Goal: Information Seeking & Learning: Learn about a topic

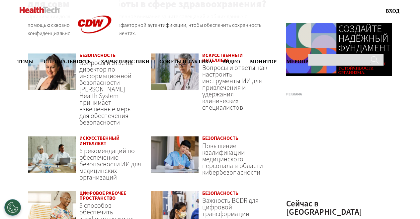
scroll to position [498, 0]
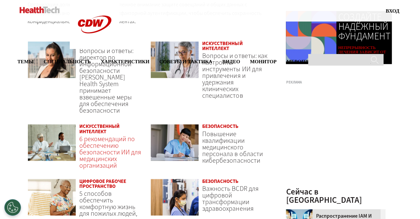
click at [122, 141] on header "6 рекомендаций по обеспечению безопасности ИИ для медицинских организаций" at bounding box center [110, 152] width 63 height 33
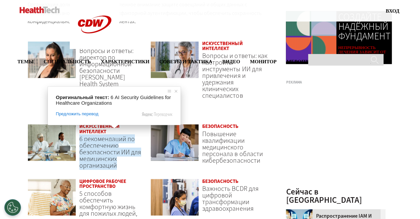
click at [86, 137] on ya-tr-span "6 рекомендаций по обеспечению безопасности ИИ для медицинских организаций" at bounding box center [110, 152] width 62 height 36
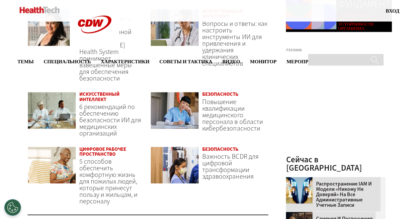
scroll to position [531, 0]
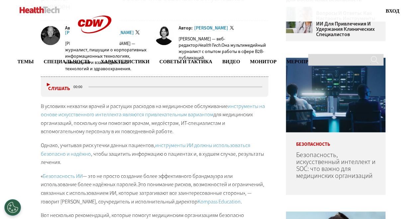
scroll to position [133, 0]
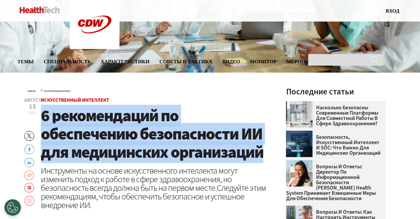
drag, startPoint x: 41, startPoint y: 122, endPoint x: 266, endPoint y: 152, distance: 226.8
click at [266, 152] on h1 "6 рекомендаций по обеспечению безопасности ИИ для медицинских организаций" at bounding box center [155, 134] width 228 height 55
copy ya-tr-span "6 рекомендаций по обеспечению безопасности ИИ для медицинских организаций"
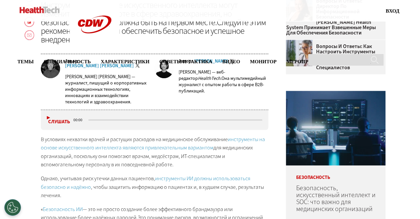
scroll to position [66, 0]
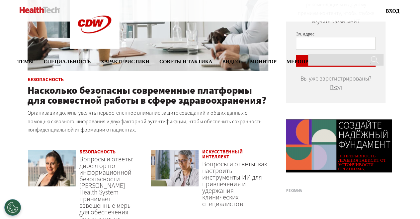
scroll to position [398, 0]
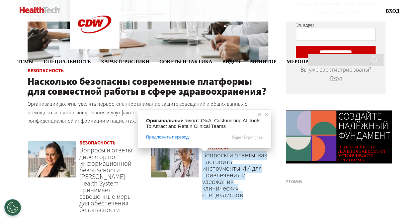
click at [226, 177] on ya-tr-span "Вопросы и ответы: как настроить инструменты ИИ для привлечения и удержания клин…" at bounding box center [234, 175] width 65 height 49
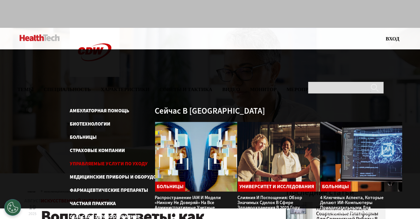
scroll to position [33, 0]
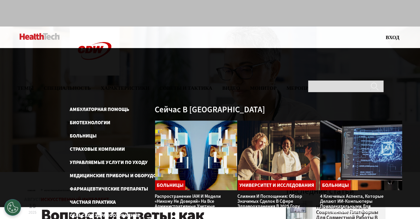
click at [268, 216] on div "Амбулаторная помощь Биотехнологии Больницы Страховые компании Управляемые Услуг…" at bounding box center [236, 181] width 333 height 151
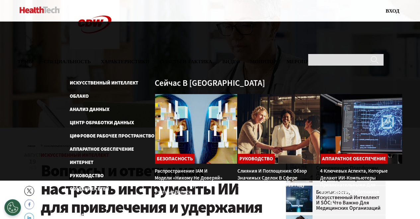
scroll to position [100, 0]
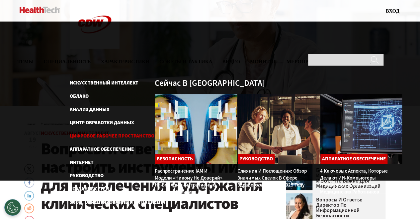
click at [96, 133] on ya-tr-span "Цифровое Рабочее пространство" at bounding box center [112, 136] width 85 height 7
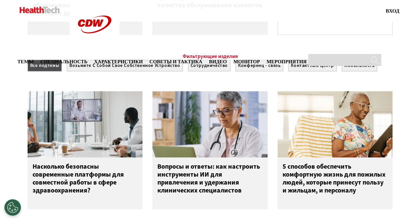
scroll to position [598, 0]
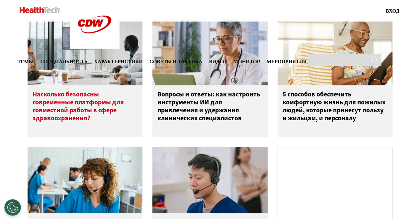
click at [58, 115] on ya-tr-span "Насколько безопасны современные платформы для совместной работы в сфере здравоо…" at bounding box center [78, 106] width 91 height 33
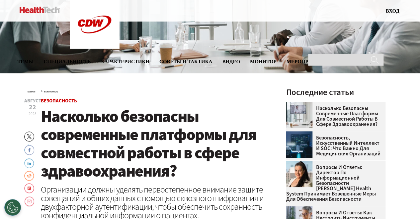
scroll to position [131, 0]
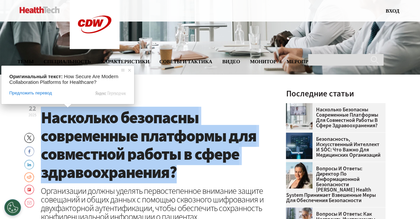
drag, startPoint x: 44, startPoint y: 117, endPoint x: 183, endPoint y: 171, distance: 148.7
click at [183, 171] on h1 "Насколько безопасны современные платформы для совместной работы в сфере здравоо…" at bounding box center [155, 145] width 228 height 73
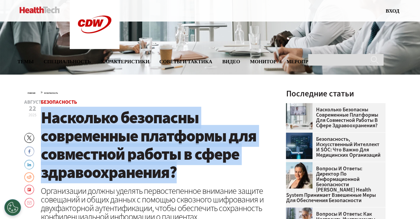
copy ya-tr-span "Насколько безопасны современные платформы для совместной работы в сфере здравоо…"
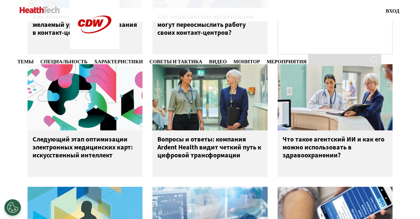
scroll to position [813, 0]
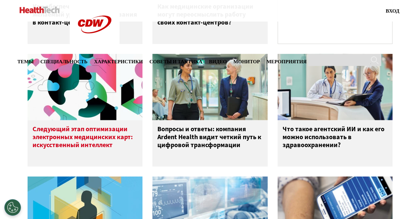
click at [94, 140] on ya-tr-span "Следующий этап оптимизации электронных медицинских карт: искусственный интеллект" at bounding box center [83, 137] width 100 height 25
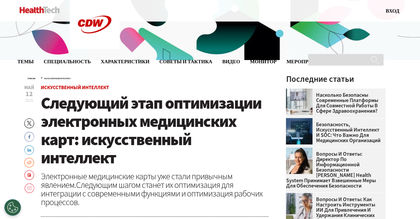
scroll to position [166, 0]
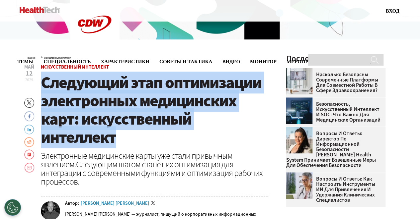
drag, startPoint x: 43, startPoint y: 83, endPoint x: 129, endPoint y: 137, distance: 101.6
click at [129, 137] on h1 "Следующий этап оптимизации электронных медицинских карт: искусственный интеллект" at bounding box center [155, 110] width 228 height 73
copy ya-tr-span "Следующий этап оптимизации электронных медицинских карт: искусственный интеллект"
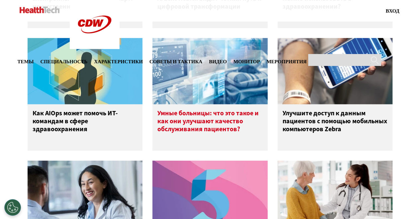
scroll to position [953, 0]
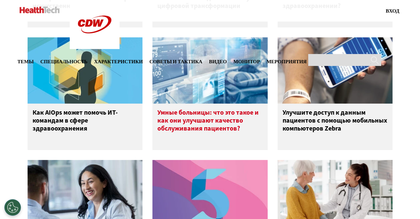
click at [218, 124] on ya-tr-span "Умные больницы: что это такое и как они улучшают качество обслуживания пациенто…" at bounding box center [207, 120] width 101 height 25
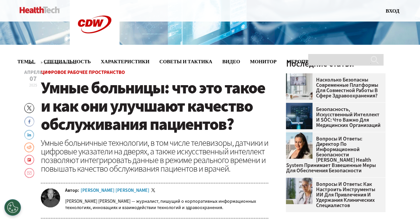
scroll to position [166, 0]
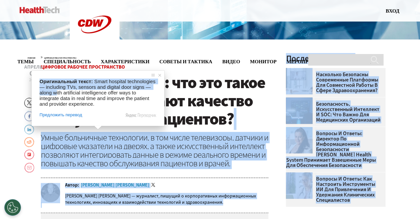
drag, startPoint x: 235, startPoint y: 123, endPoint x: 71, endPoint y: 87, distance: 168.1
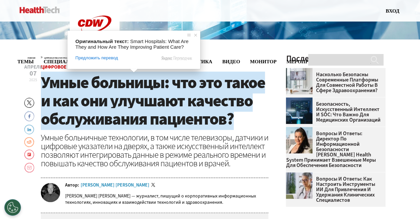
drag, startPoint x: 140, startPoint y: 89, endPoint x: 81, endPoint y: 88, distance: 59.1
click at [140, 89] on ya-tr-span "Умные больницы: что это такое и как они улучшают качество обслуживания пациенто…" at bounding box center [153, 101] width 224 height 58
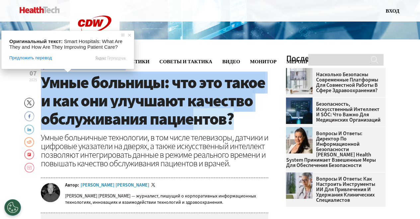
drag, startPoint x: 42, startPoint y: 83, endPoint x: 210, endPoint y: 118, distance: 172.6
click at [210, 118] on header "Апрель 07 2025 Twitter Facebook LinkedIn Reddit Flipboard Электронная почта Циф…" at bounding box center [155, 139] width 228 height 148
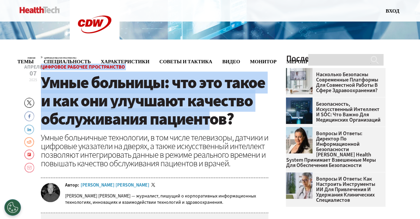
click at [237, 120] on h1 "Умные больницы: что это такое и как они улучшают качество обслуживания пациенто…" at bounding box center [155, 101] width 228 height 55
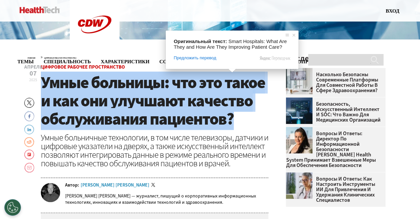
drag, startPoint x: 133, startPoint y: 108, endPoint x: 42, endPoint y: 89, distance: 92.9
click at [42, 89] on h1 "Умные больницы: что это такое и как они улучшают качество обслуживания пациенто…" at bounding box center [155, 101] width 228 height 55
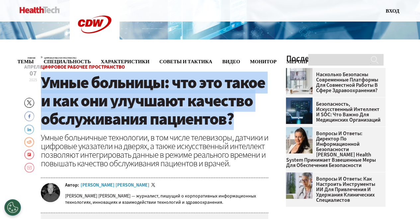
copy ya-tr-span "Умные больницы: что это такое и как они улучшают качество обслуживания пациенто…"
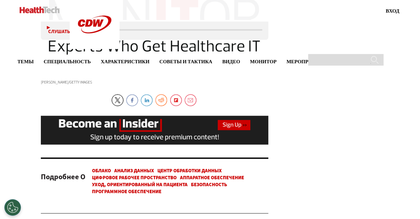
scroll to position [1691, 0]
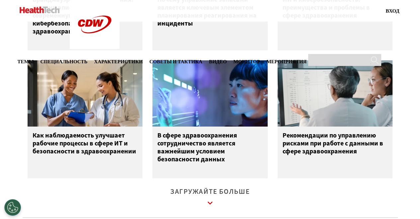
scroll to position [1328, 0]
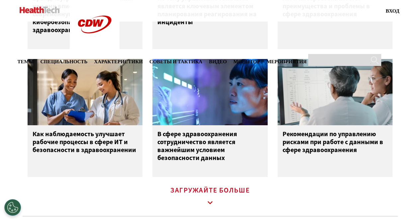
click at [219, 197] on link "Загружайте Больше" at bounding box center [210, 197] width 80 height 18
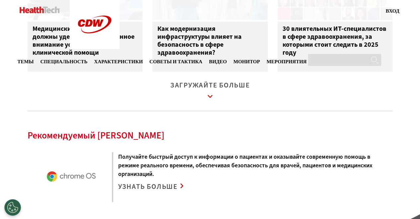
scroll to position [1892, 0]
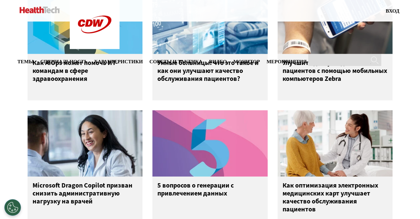
scroll to position [1086, 0]
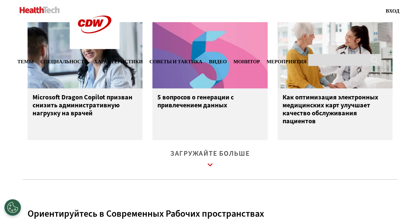
click at [215, 158] on ya-tr-span "Загружайте Больше" at bounding box center [210, 153] width 80 height 9
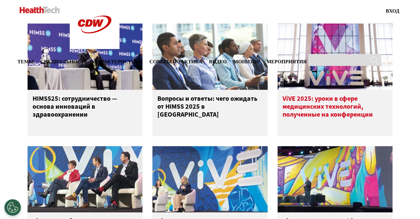
scroll to position [1351, 0]
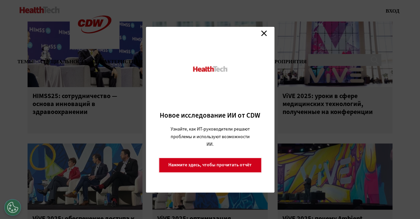
click at [263, 34] on link "Закрыть" at bounding box center [264, 34] width 10 height 10
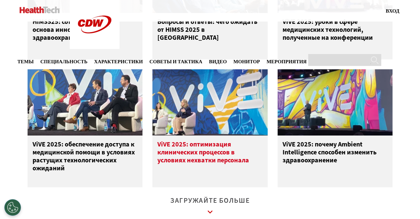
scroll to position [1451, 0]
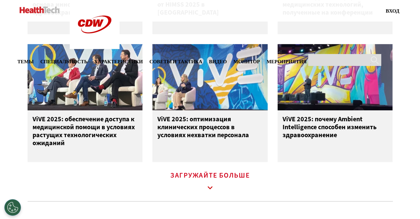
click at [207, 190] on icon at bounding box center [210, 188] width 15 height 15
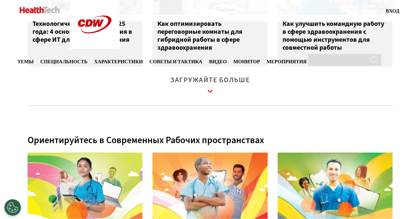
scroll to position [1882, 0]
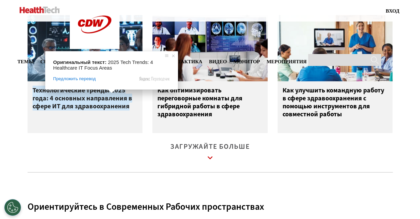
click at [110, 109] on ya-tr-span "Технологические тренды 2025 года: 4 основных направления в сфере ИТ для здравоо…" at bounding box center [83, 98] width 100 height 25
